Goal: Task Accomplishment & Management: Manage account settings

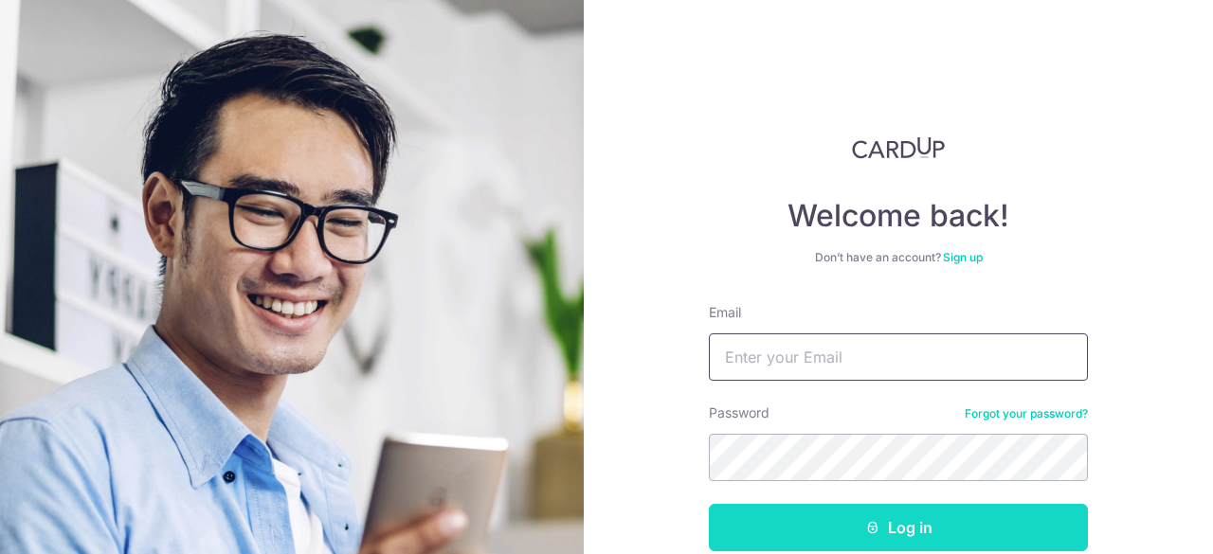
type input "[EMAIL_ADDRESS][DOMAIN_NAME]"
click at [824, 523] on button "Log in" at bounding box center [898, 527] width 379 height 47
